Goal: Information Seeking & Learning: Learn about a topic

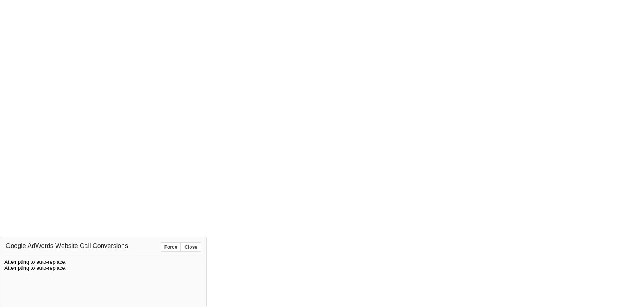
click at [174, 248] on button "Force" at bounding box center [171, 248] width 20 height 10
click at [278, 66] on div at bounding box center [321, 153] width 642 height 307
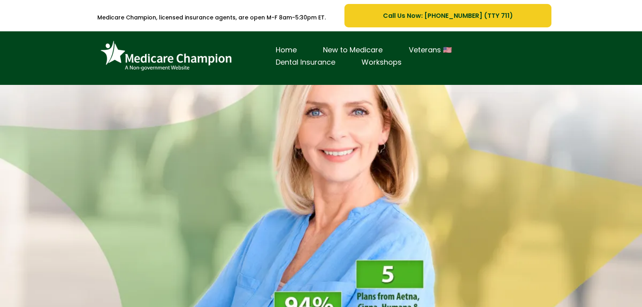
click at [304, 61] on link "Dental Insurance" at bounding box center [305, 62] width 86 height 12
click at [370, 46] on link "New to Medicare" at bounding box center [353, 50] width 86 height 12
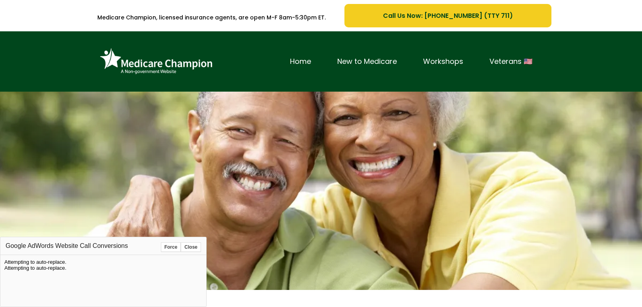
click at [170, 246] on button "Force" at bounding box center [171, 248] width 20 height 10
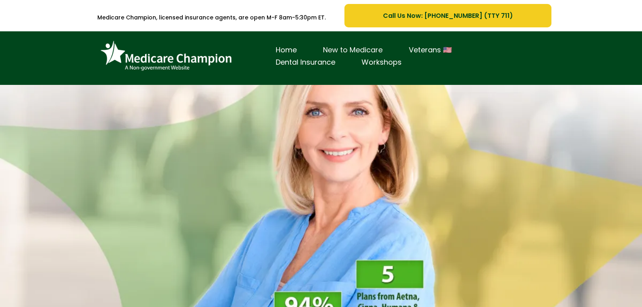
click at [374, 48] on link "New to Medicare" at bounding box center [353, 50] width 86 height 12
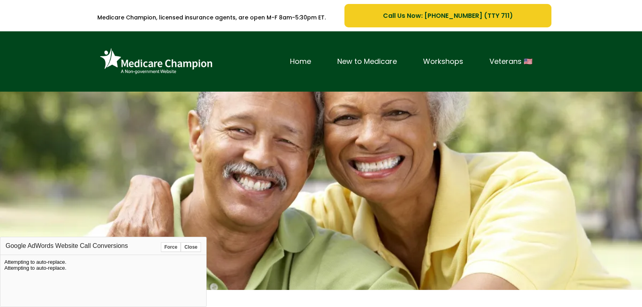
click at [172, 249] on button "Force" at bounding box center [171, 248] width 20 height 10
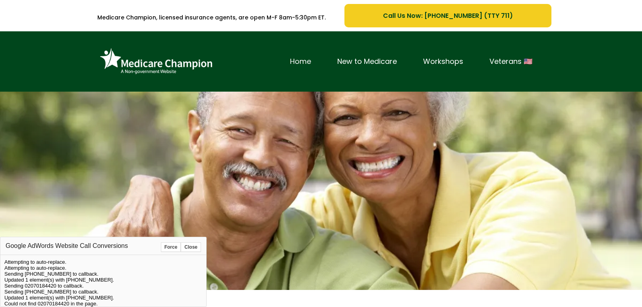
click at [303, 63] on link "Home" at bounding box center [300, 62] width 47 height 12
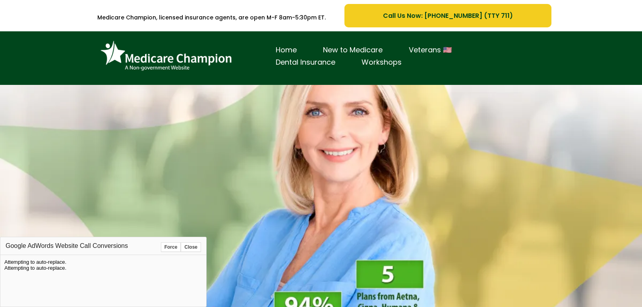
click at [170, 248] on button "Force" at bounding box center [171, 248] width 20 height 10
